Goal: Transaction & Acquisition: Purchase product/service

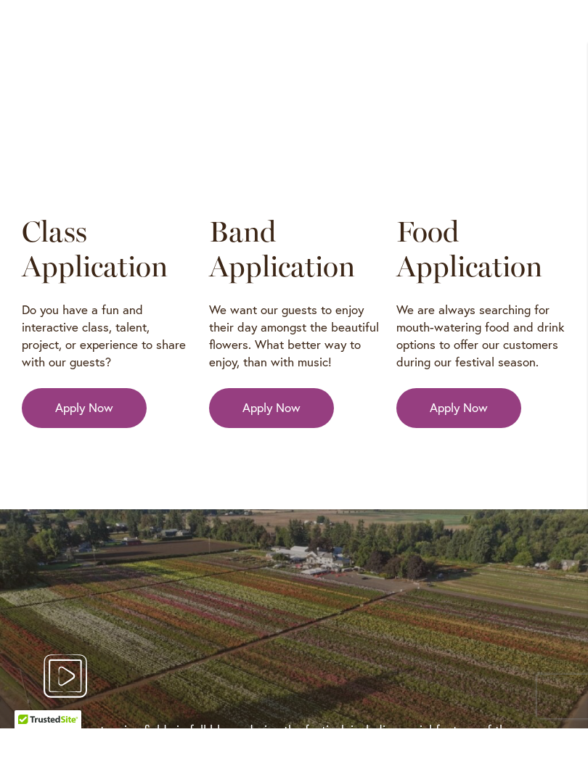
scroll to position [2456, 0]
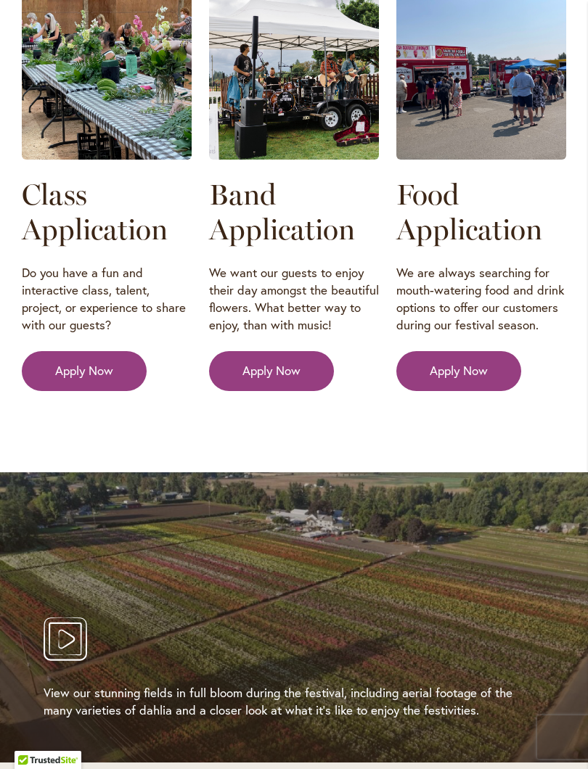
click at [70, 618] on icon "Play Video" at bounding box center [66, 640] width 44 height 44
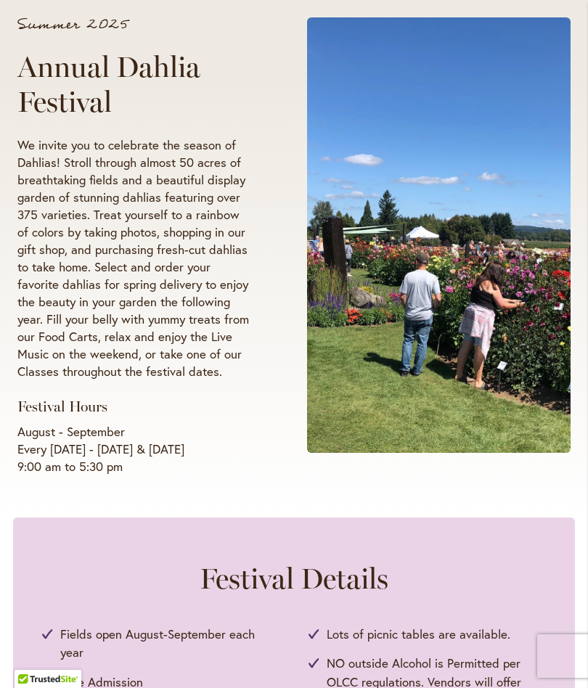
scroll to position [0, 0]
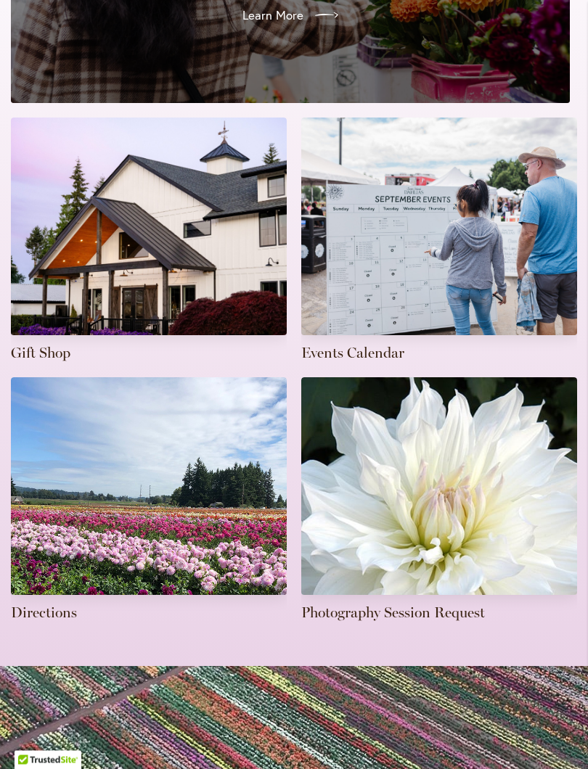
scroll to position [478, 0]
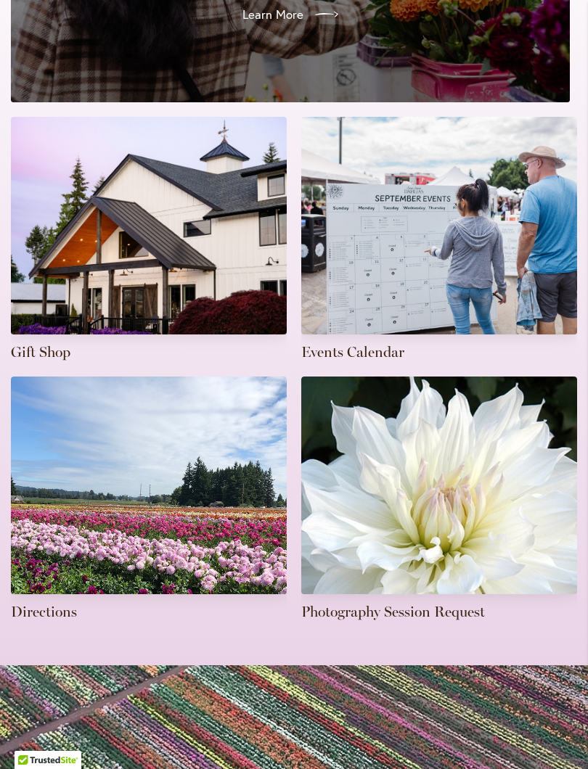
click at [491, 524] on link at bounding box center [439, 499] width 276 height 245
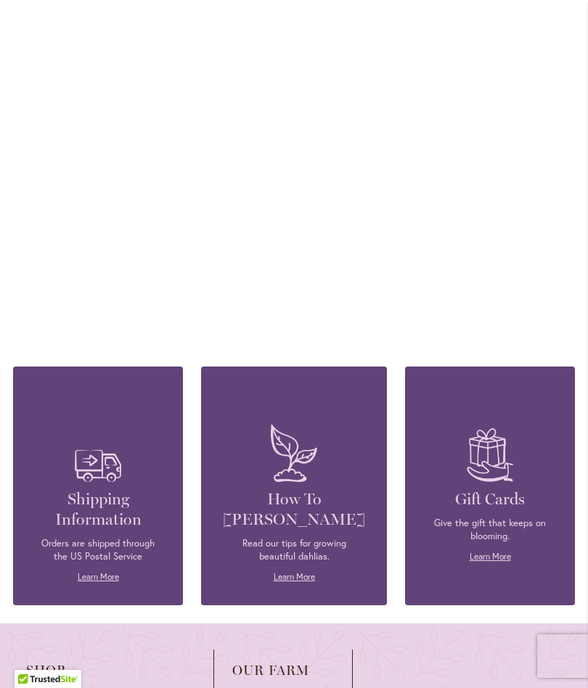
scroll to position [1219, 0]
click at [309, 520] on h4 "How To [PERSON_NAME]" at bounding box center [294, 510] width 142 height 41
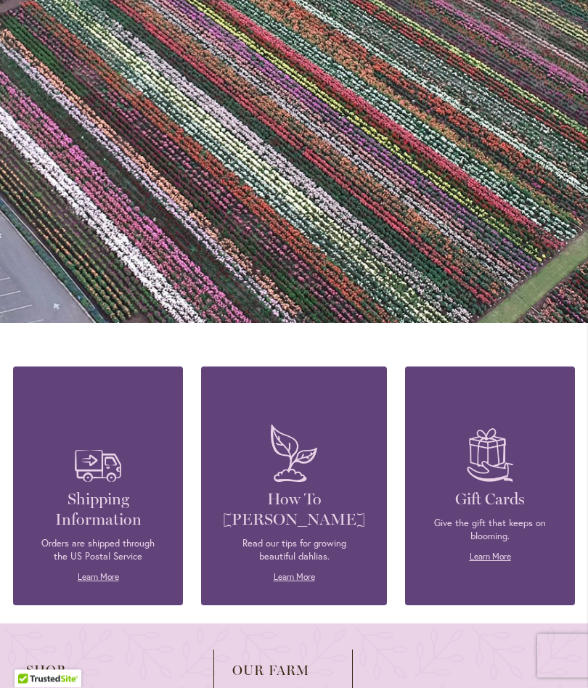
click at [295, 579] on link "Learn More" at bounding box center [294, 577] width 41 height 11
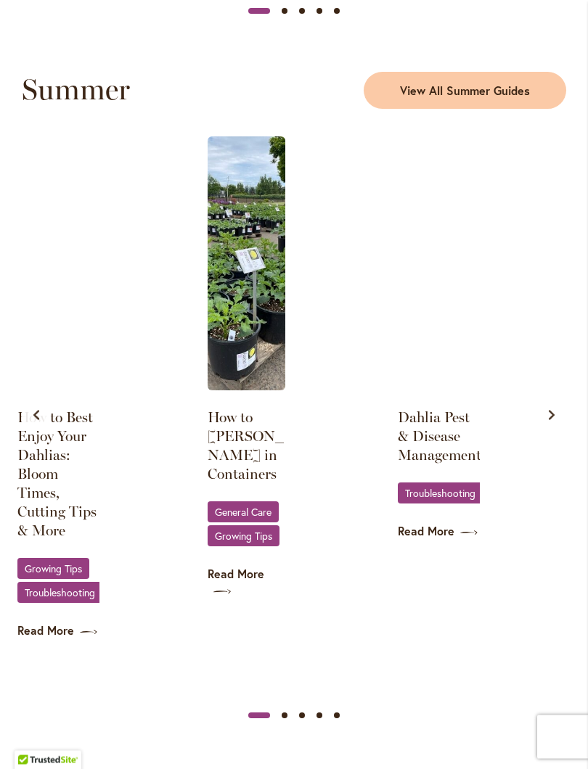
scroll to position [1438, 0]
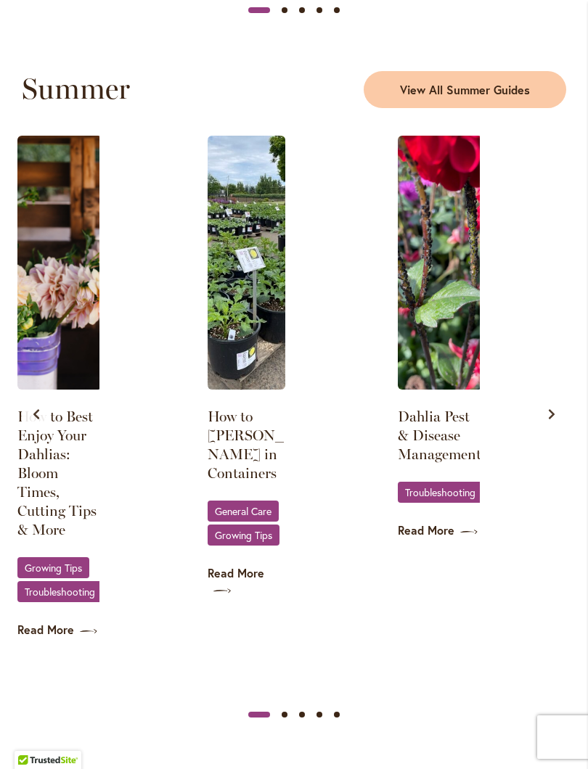
click at [269, 540] on span "Growing Tips" at bounding box center [243, 535] width 57 height 9
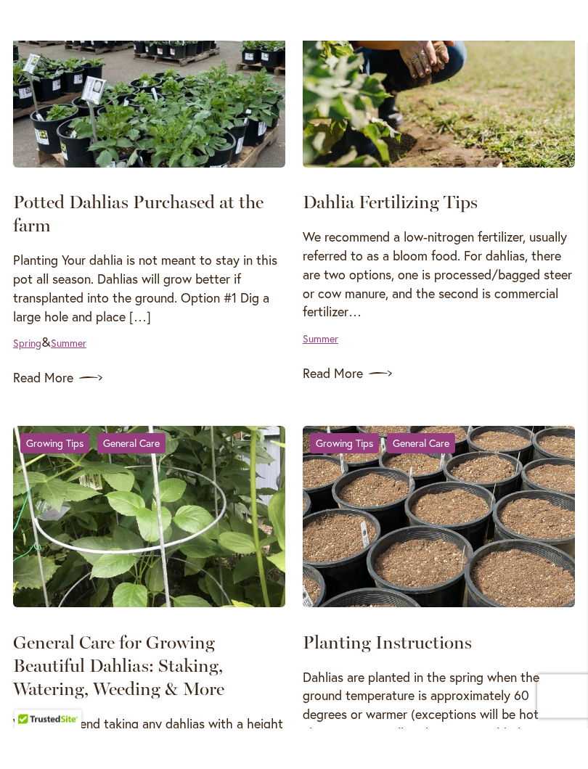
scroll to position [350, 0]
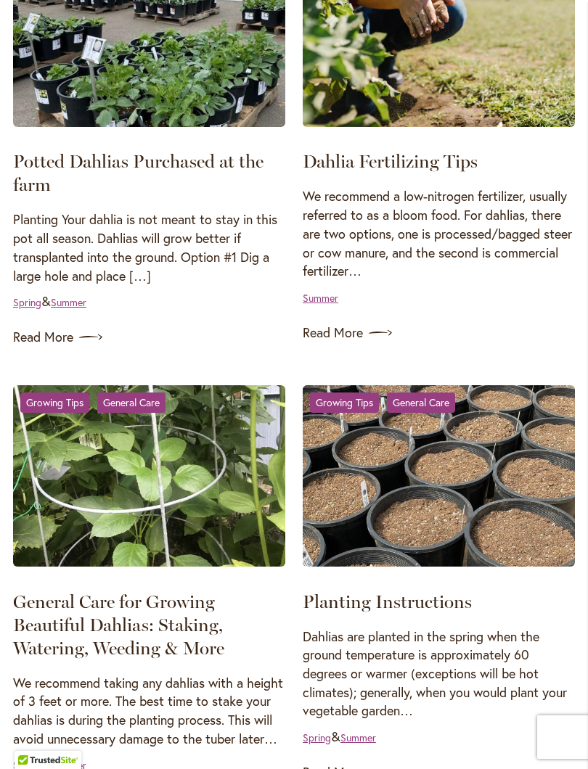
click at [58, 349] on link "Read More" at bounding box center [149, 337] width 272 height 23
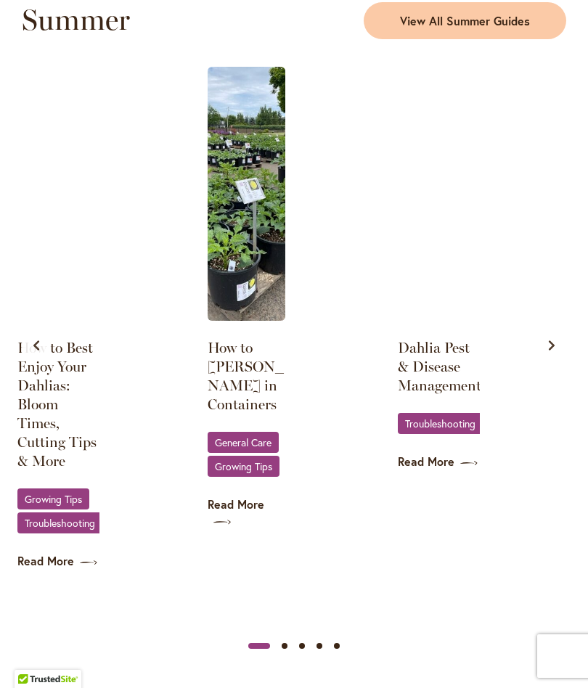
scroll to position [1479, 0]
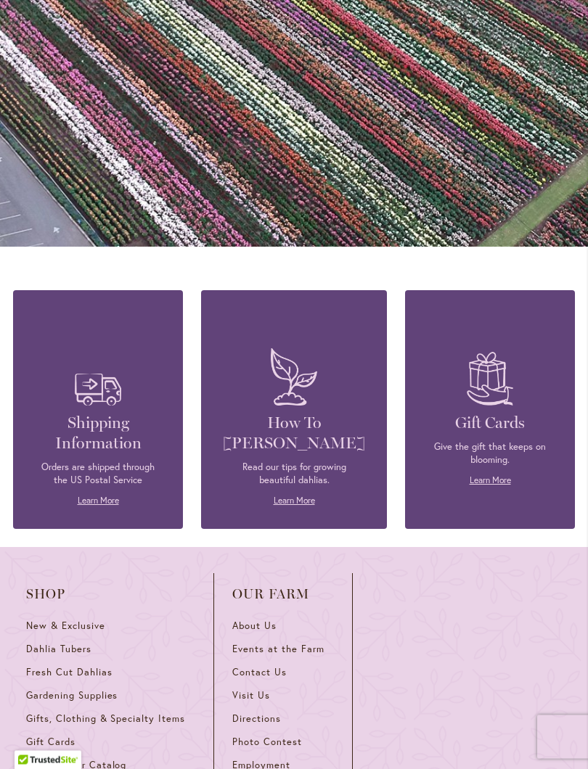
scroll to position [1297, 0]
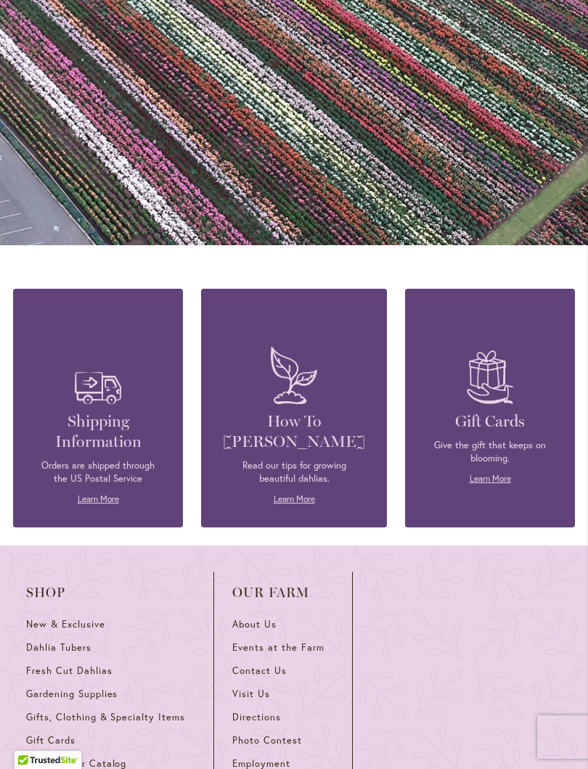
click at [69, 642] on span "Dahlia Tubers" at bounding box center [58, 648] width 65 height 12
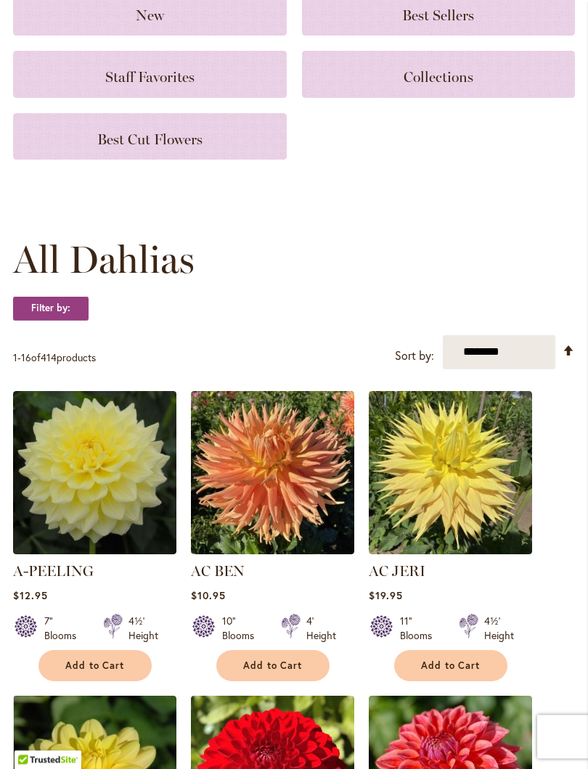
scroll to position [202, 0]
click at [303, 669] on button "Add to Cart" at bounding box center [272, 665] width 113 height 31
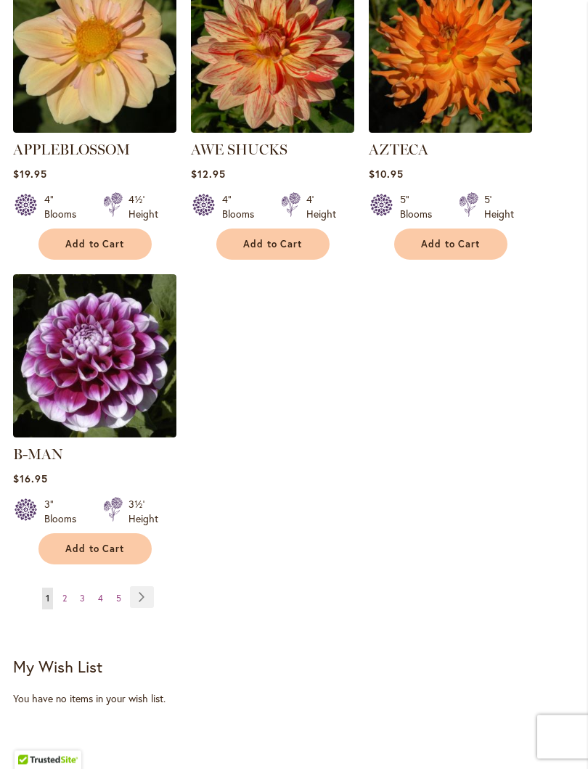
scroll to position [1902, 0]
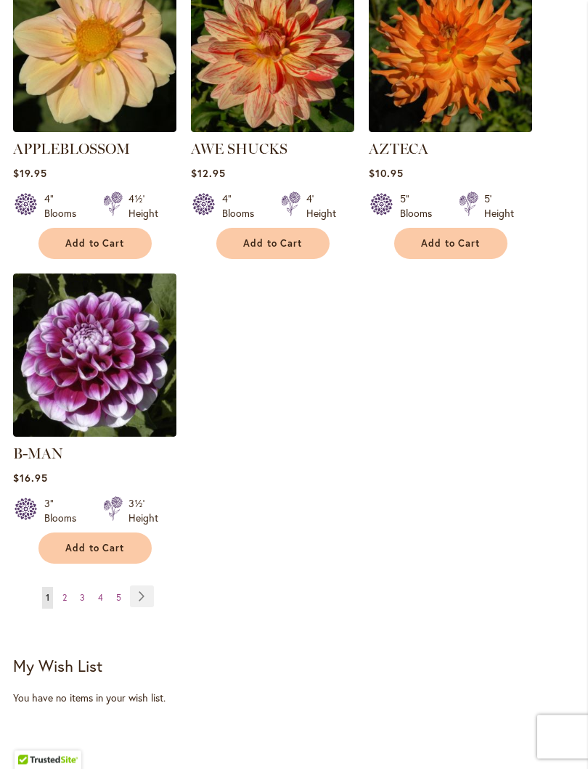
click at [147, 588] on link "Page Next" at bounding box center [142, 598] width 24 height 22
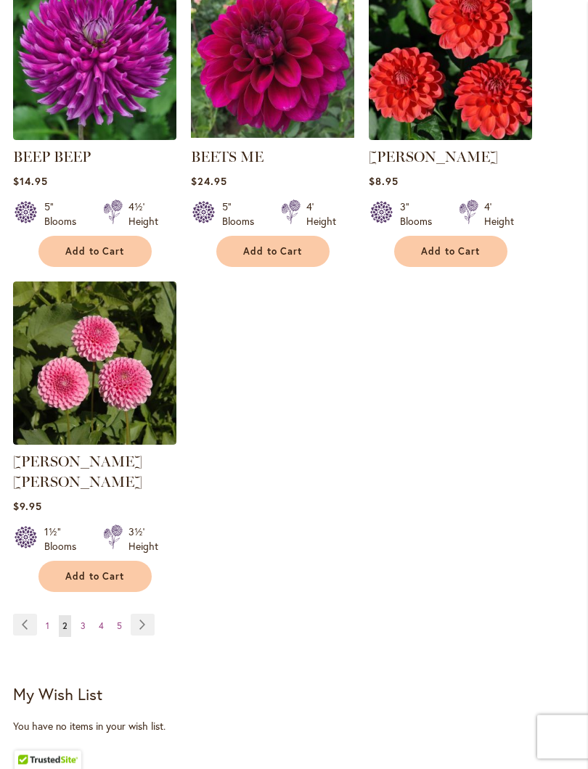
scroll to position [1837, 0]
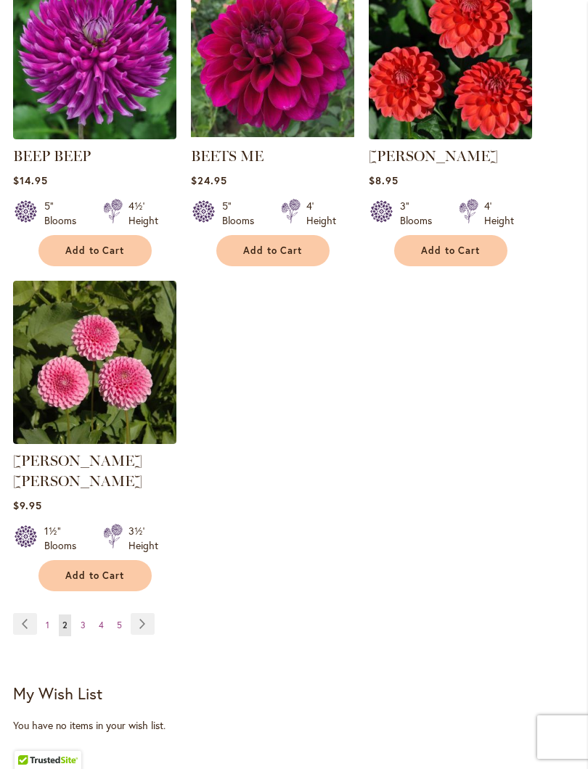
click at [143, 614] on link "Page Next" at bounding box center [143, 624] width 24 height 22
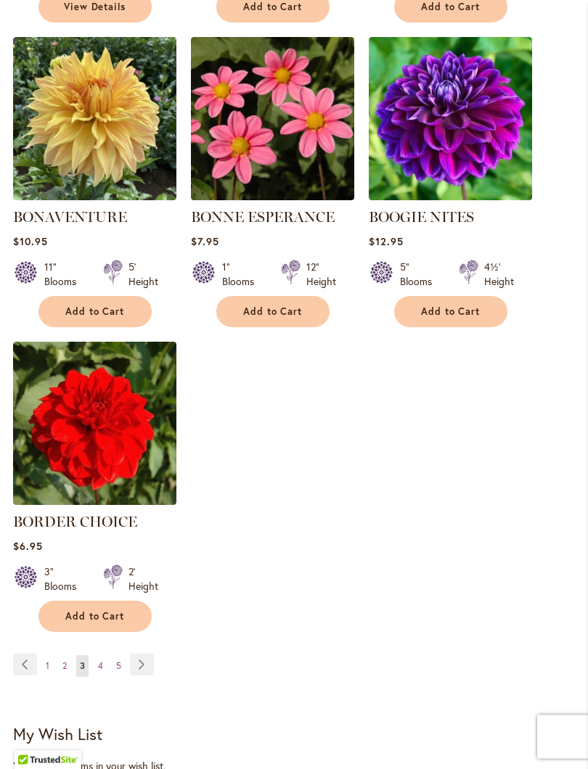
scroll to position [1776, 0]
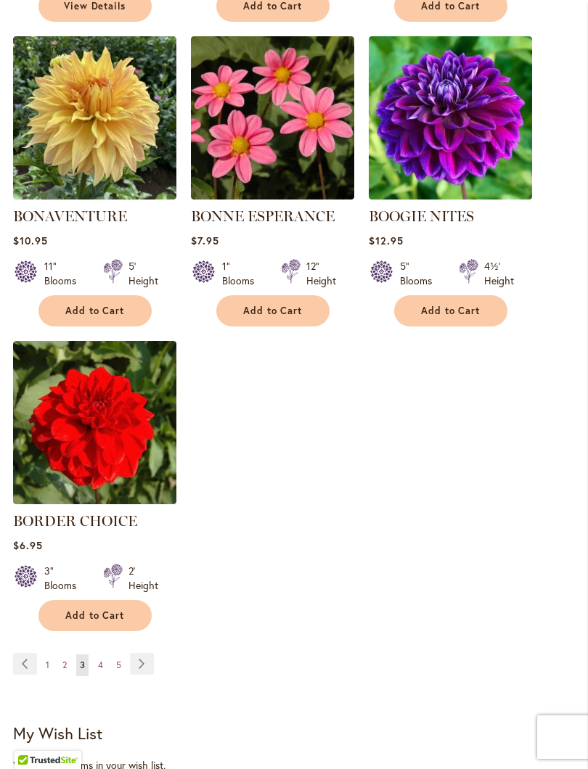
click at [141, 675] on link "Page Next" at bounding box center [142, 664] width 24 height 22
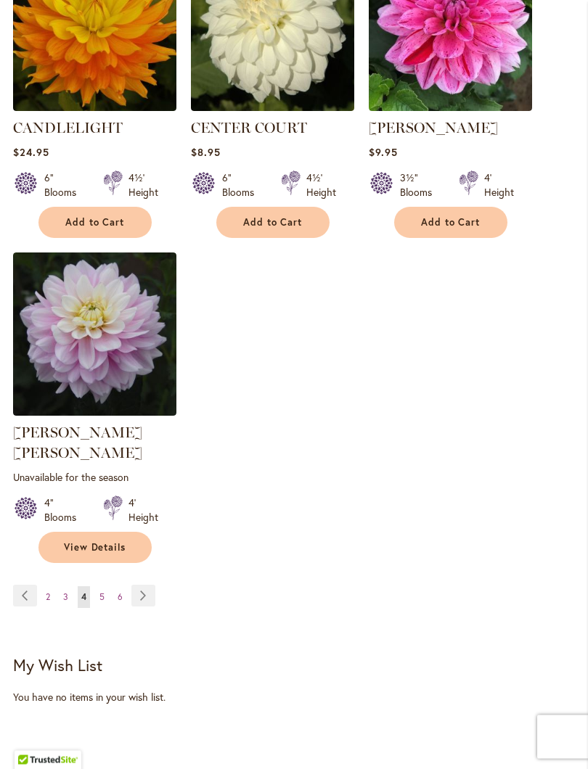
scroll to position [1886, 0]
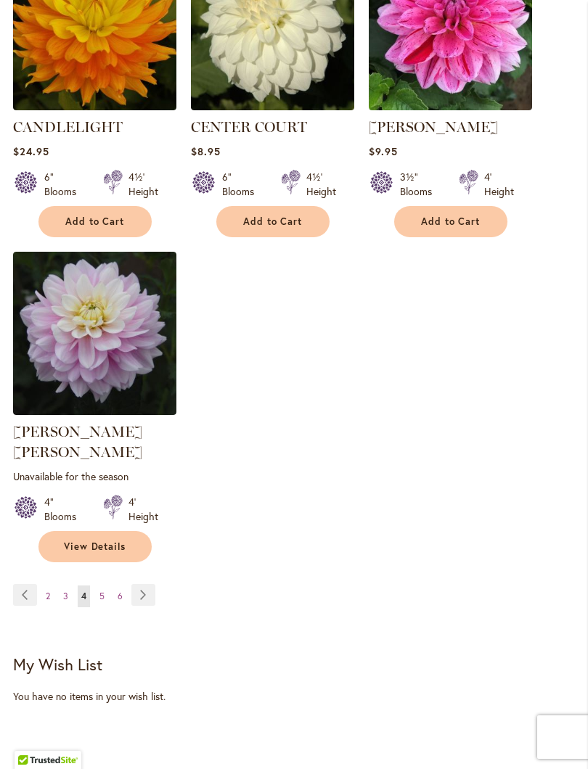
click at [138, 588] on link "Page Next" at bounding box center [143, 595] width 24 height 22
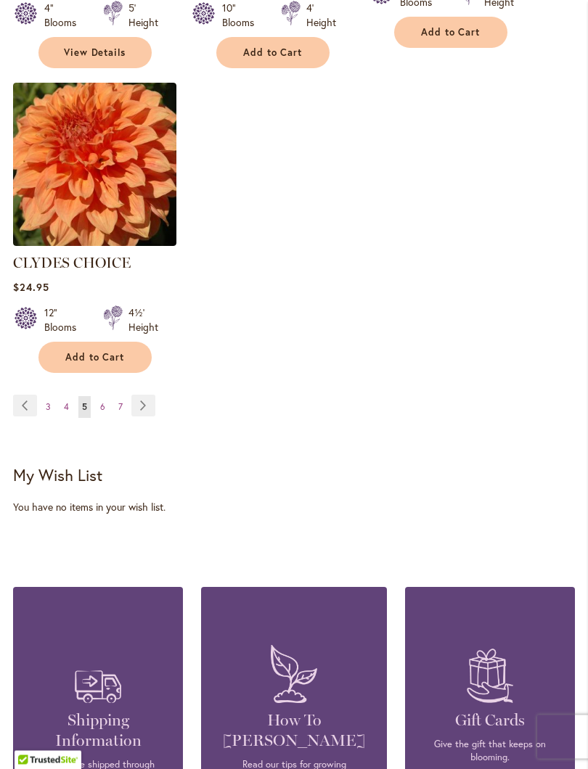
scroll to position [2075, 0]
click at [152, 395] on link "Page Next" at bounding box center [143, 406] width 24 height 22
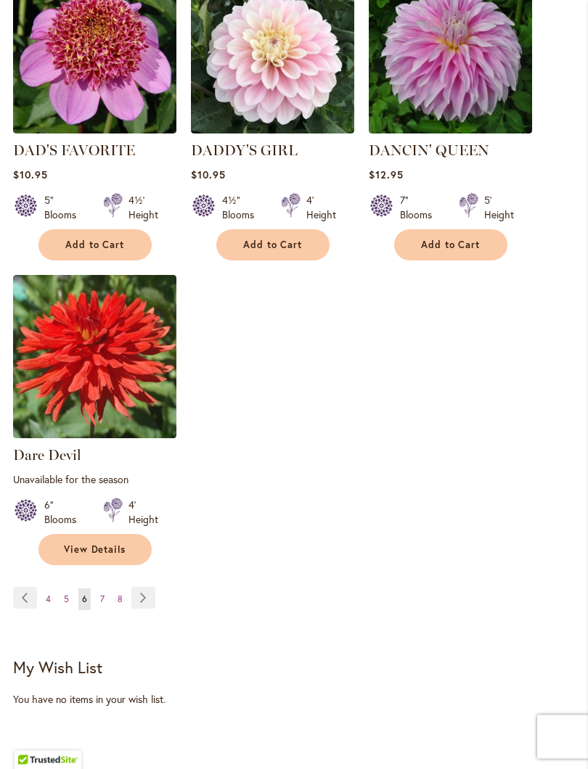
scroll to position [1878, 0]
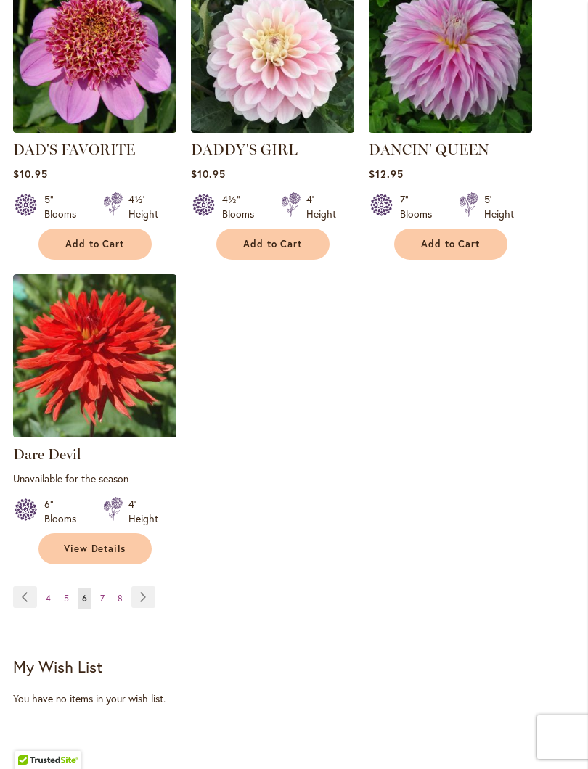
click at [139, 608] on link "Page Next" at bounding box center [143, 598] width 24 height 22
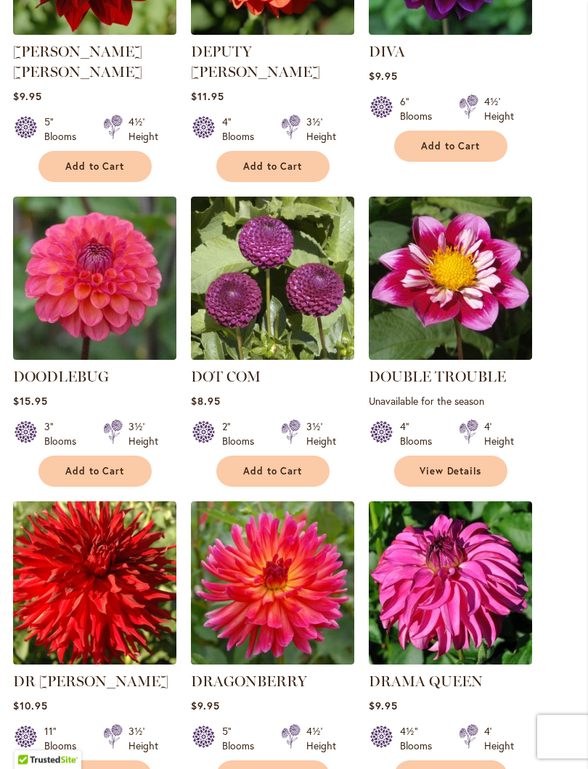
scroll to position [1026, 0]
click at [457, 327] on img at bounding box center [450, 278] width 163 height 163
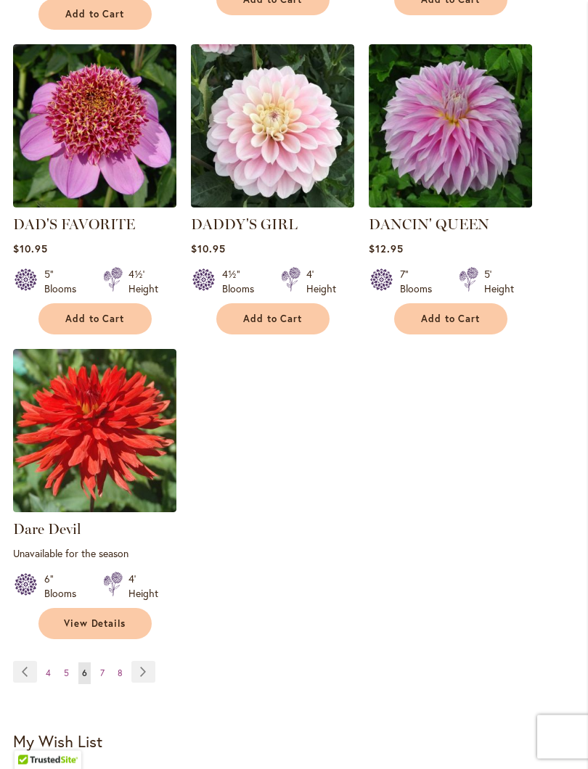
scroll to position [1803, 0]
click at [144, 682] on link "Page Next" at bounding box center [143, 672] width 24 height 22
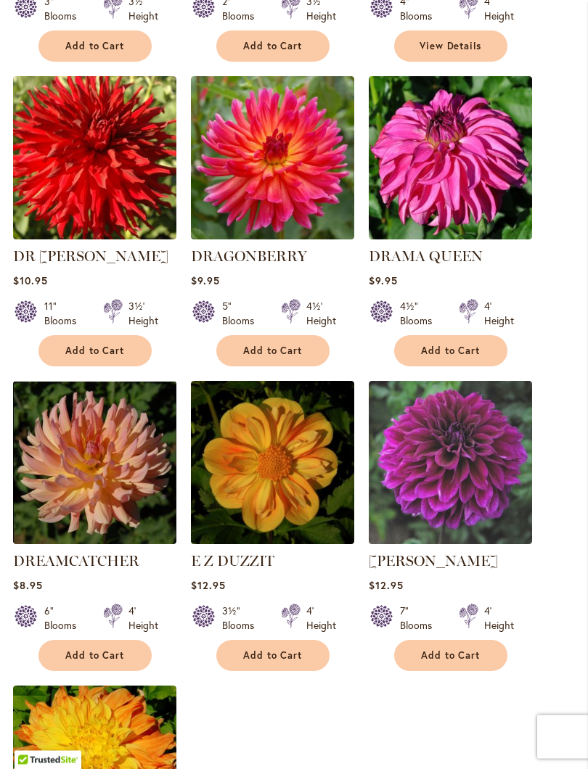
scroll to position [1453, 0]
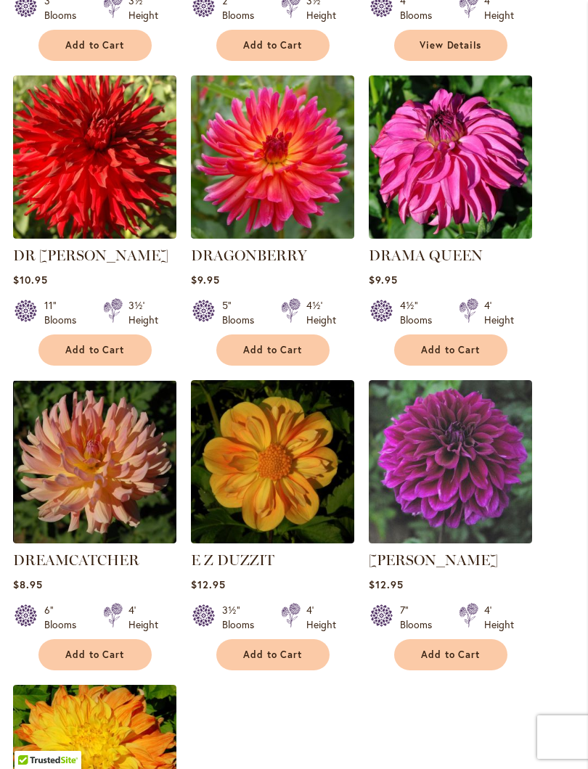
click at [313, 441] on img at bounding box center [272, 461] width 163 height 163
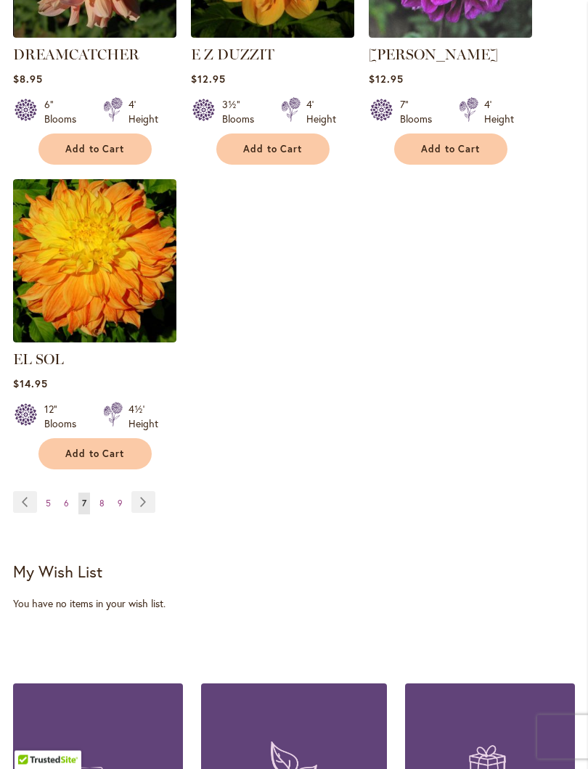
scroll to position [1973, 0]
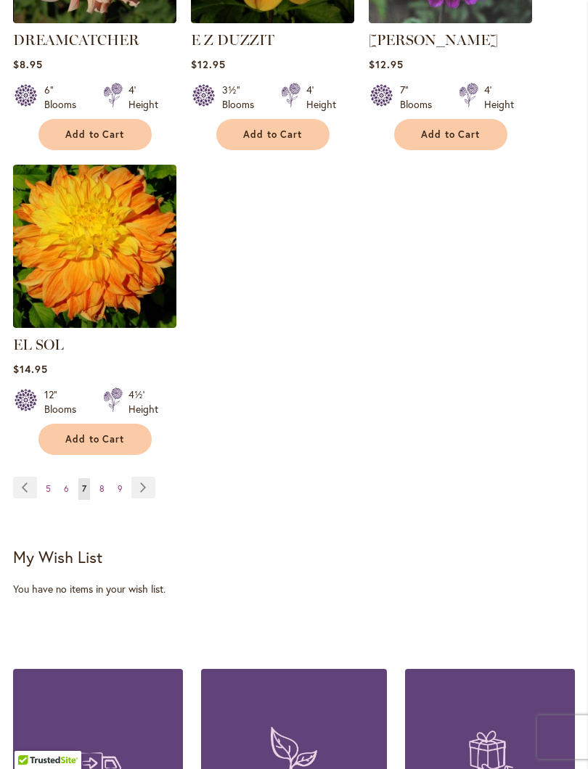
click at [137, 480] on link "Page Next" at bounding box center [143, 488] width 24 height 22
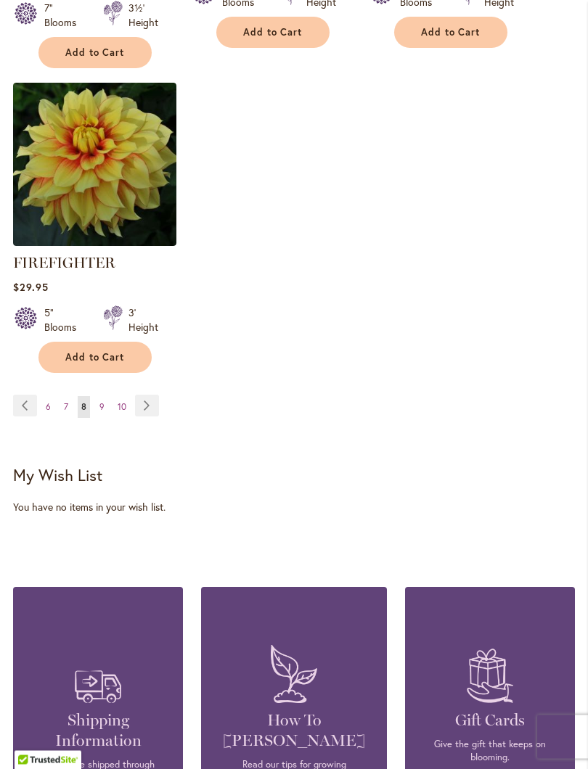
scroll to position [2104, 0]
click at [139, 416] on link "Page Next" at bounding box center [147, 406] width 24 height 22
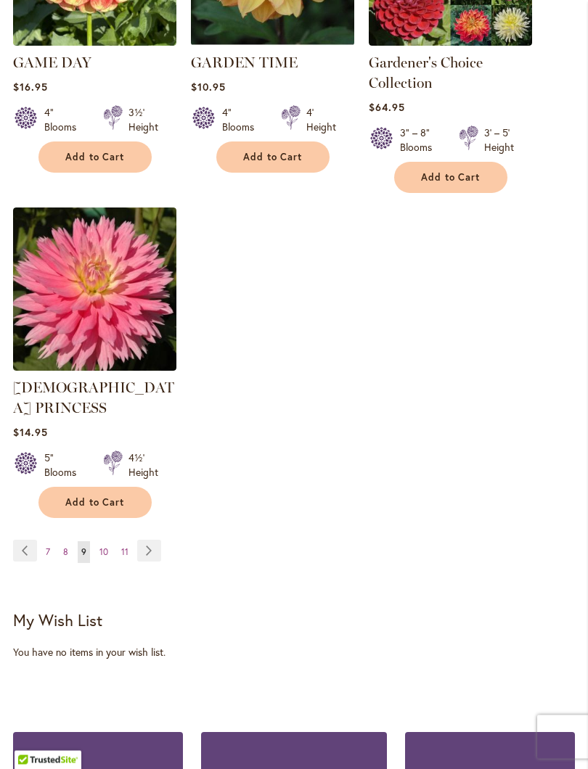
scroll to position [1991, 0]
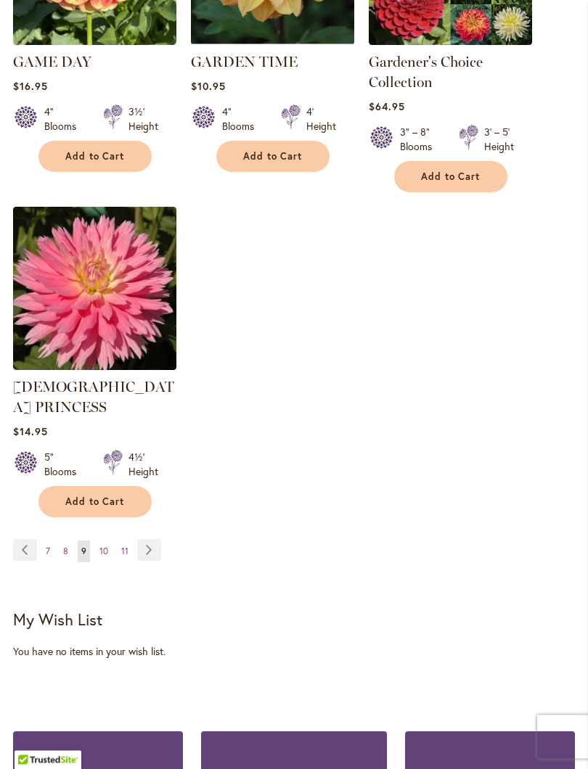
click at [144, 540] on link "Page Next" at bounding box center [149, 551] width 24 height 22
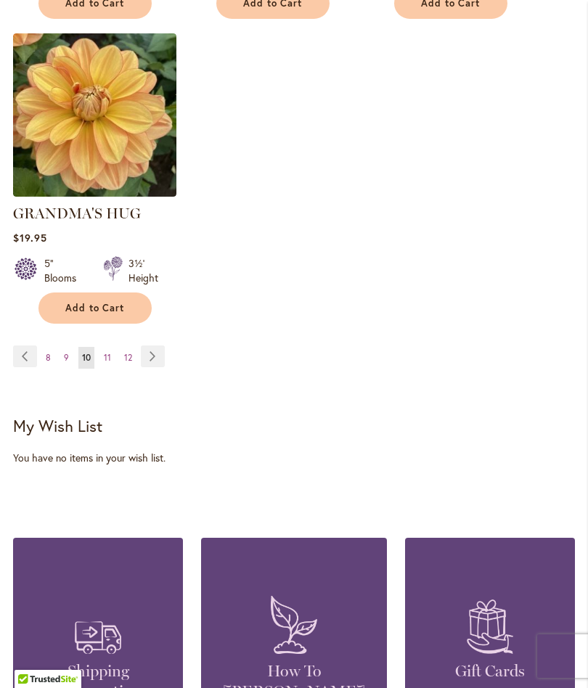
scroll to position [2034, 0]
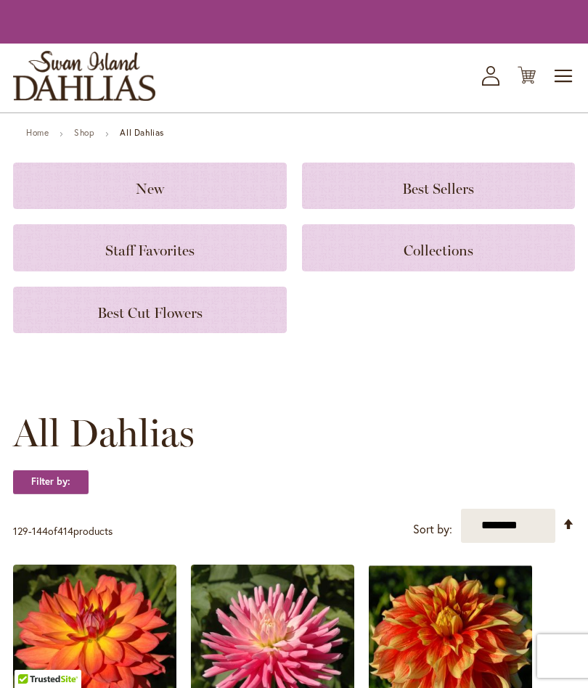
scroll to position [2033, 0]
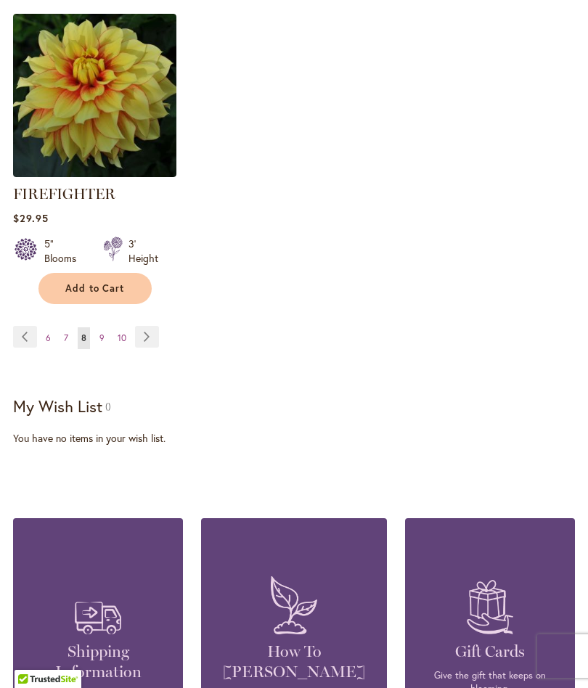
scroll to position [2145, 0]
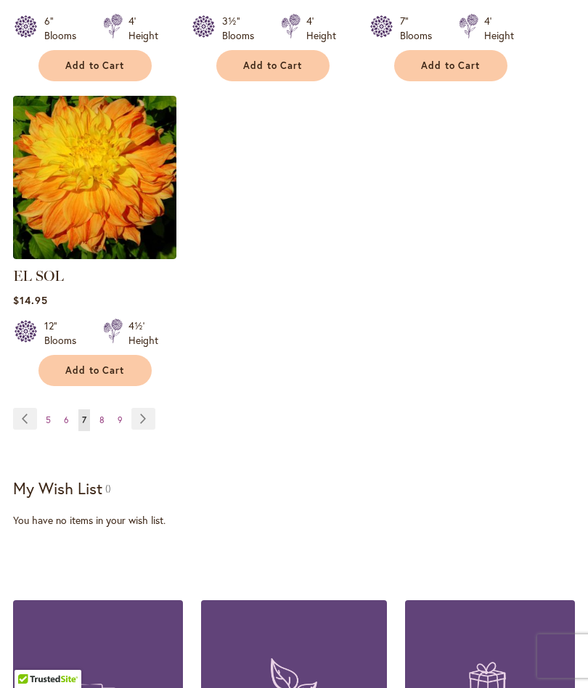
scroll to position [2014, 0]
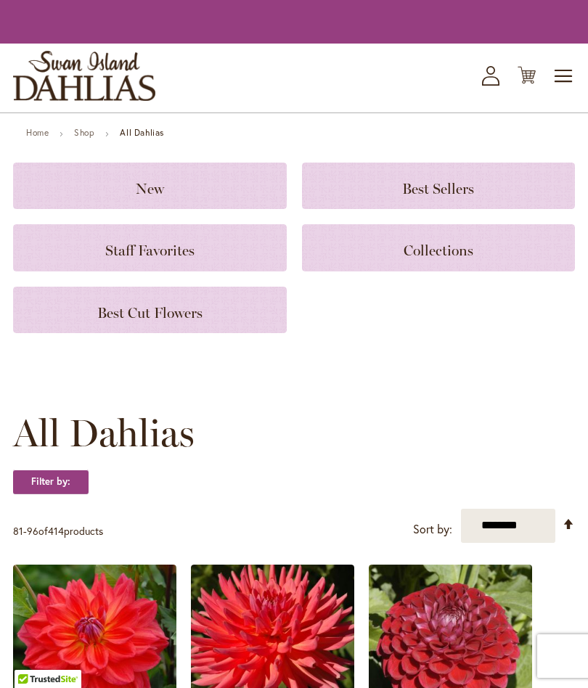
scroll to position [1844, 0]
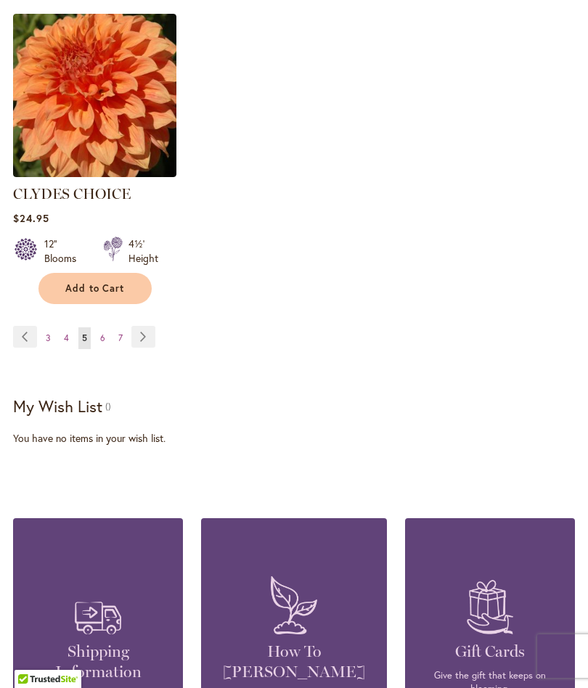
scroll to position [2116, 0]
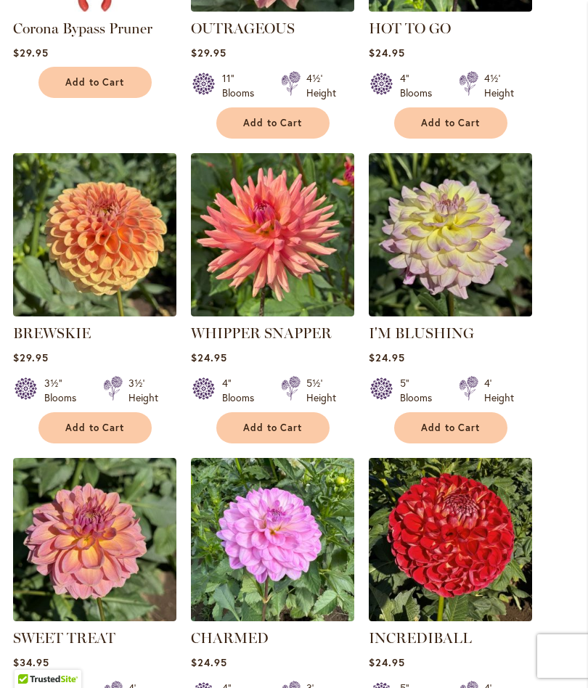
scroll to position [779, 0]
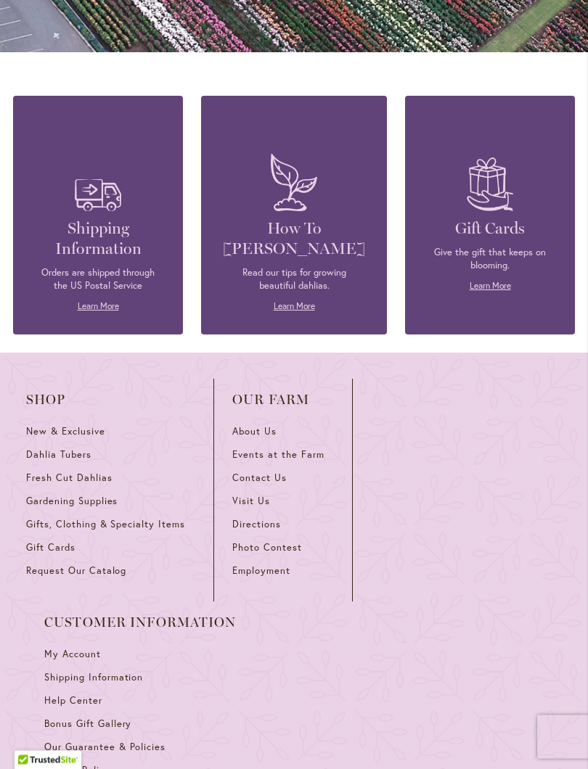
scroll to position [1491, 0]
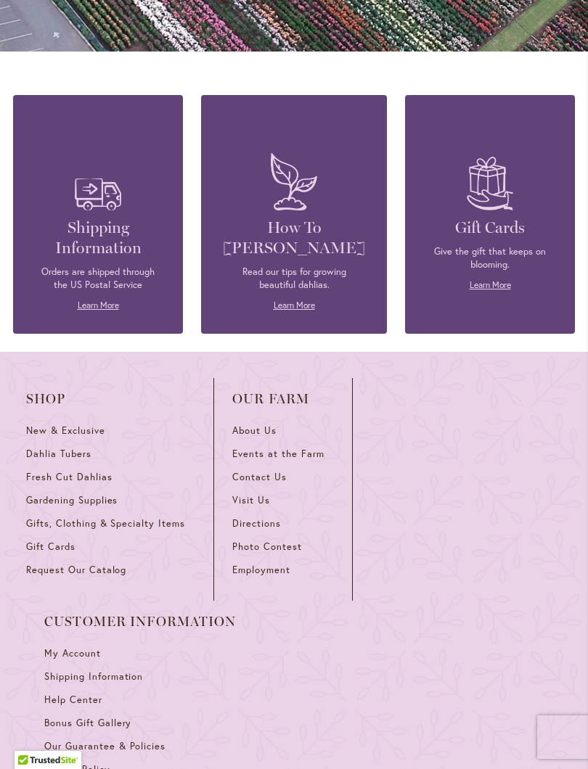
click at [143, 671] on span "Shipping Information" at bounding box center [93, 677] width 99 height 12
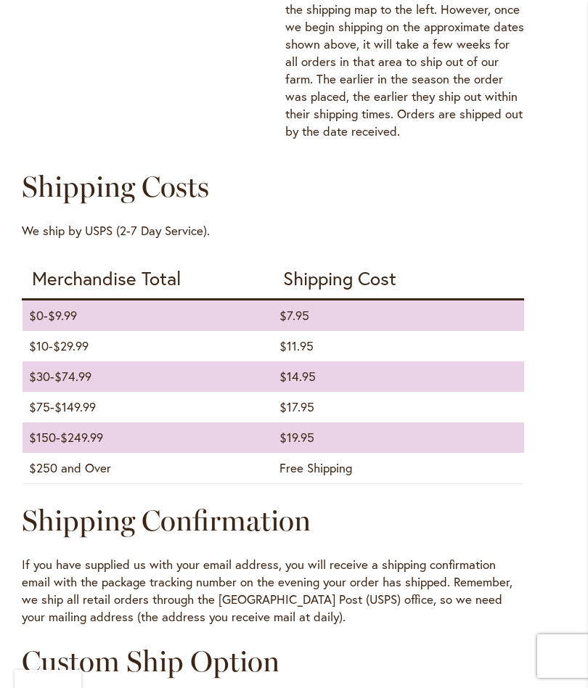
scroll to position [1670, 0]
